Goal: Task Accomplishment & Management: Manage account settings

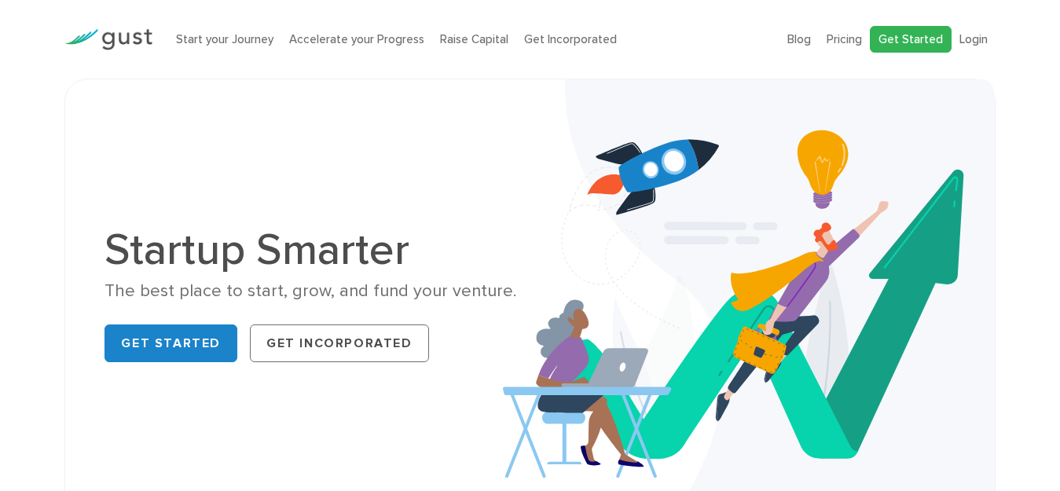
click at [925, 42] on link "Get Started" at bounding box center [911, 40] width 82 height 28
click at [971, 38] on link "Login" at bounding box center [973, 39] width 28 height 14
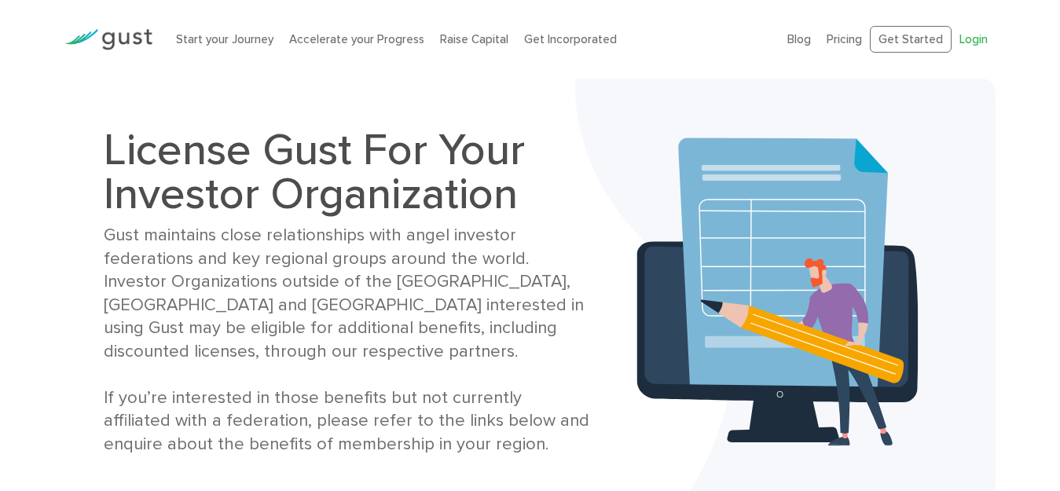
click at [974, 35] on link "Login" at bounding box center [973, 39] width 28 height 14
